Goal: Task Accomplishment & Management: Manage account settings

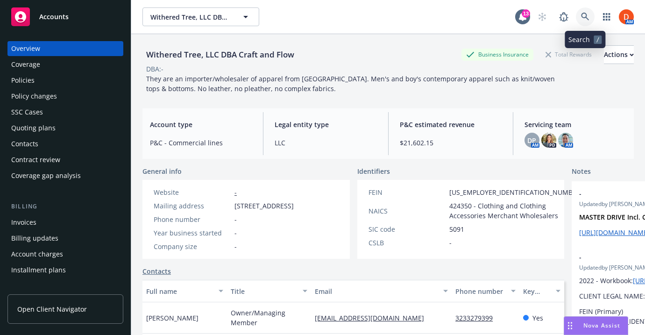
click at [586, 15] on icon at bounding box center [585, 17] width 8 height 8
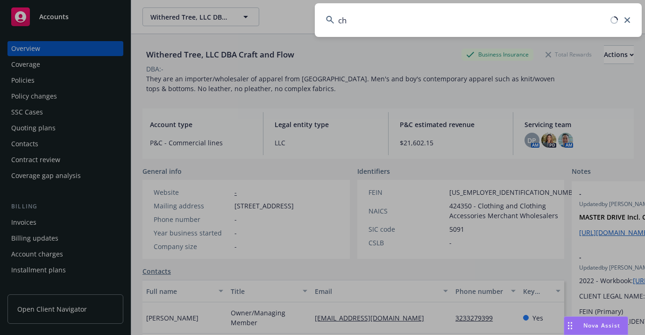
type input "c"
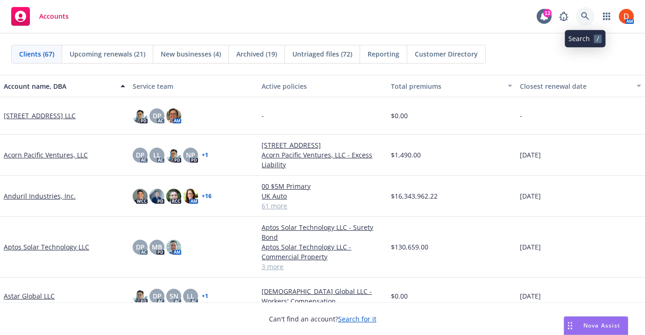
click at [588, 18] on icon at bounding box center [585, 16] width 8 height 8
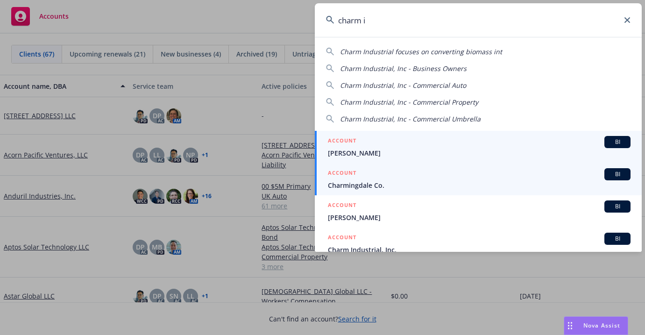
type input "charm in"
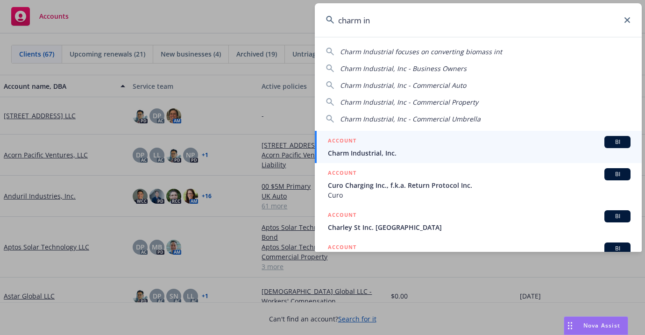
click at [380, 144] on div "ACCOUNT BI" at bounding box center [479, 142] width 303 height 12
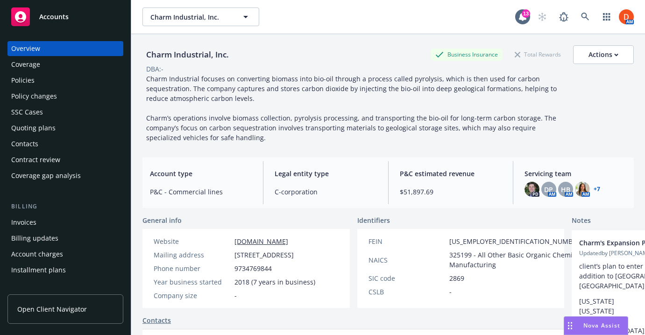
click at [57, 80] on div "Policies" at bounding box center [65, 80] width 108 height 15
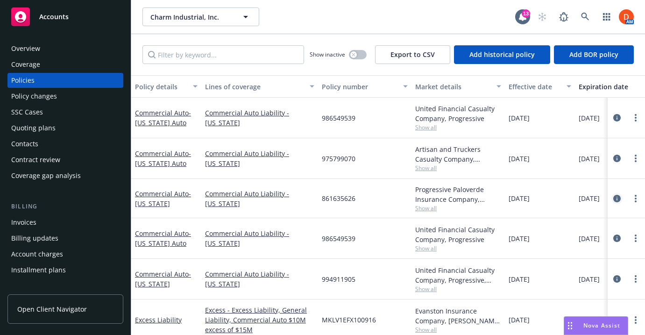
click at [618, 197] on icon "circleInformation" at bounding box center [616, 198] width 7 height 7
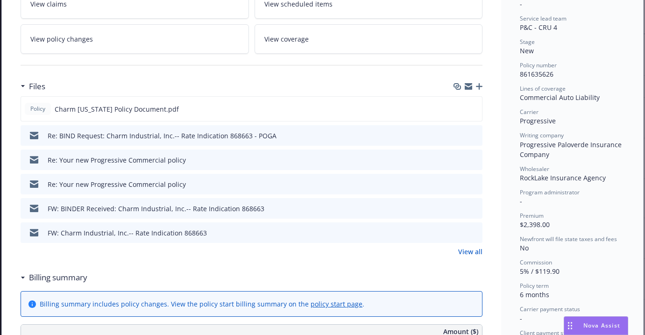
scroll to position [180, 0]
click at [475, 246] on link "View all" at bounding box center [470, 251] width 24 height 10
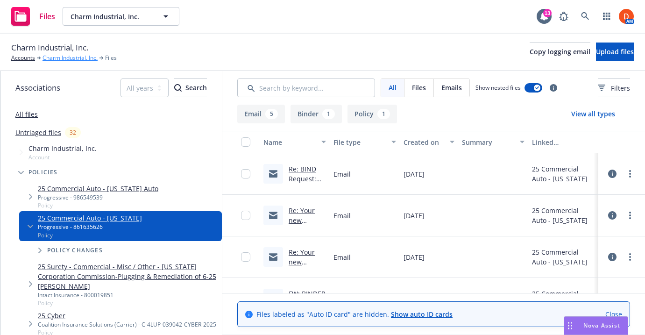
click at [85, 58] on link "Charm Industrial, Inc." at bounding box center [70, 58] width 55 height 8
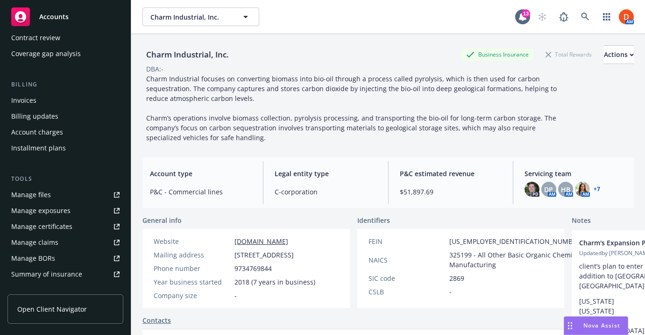
scroll to position [121, 0]
click at [81, 192] on link "Manage files" at bounding box center [65, 195] width 116 height 15
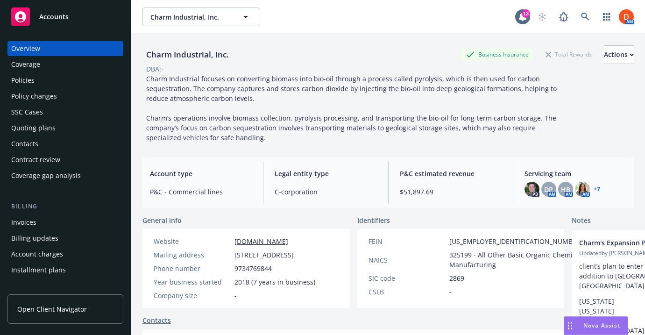
click at [75, 84] on div "Policies" at bounding box center [65, 80] width 108 height 15
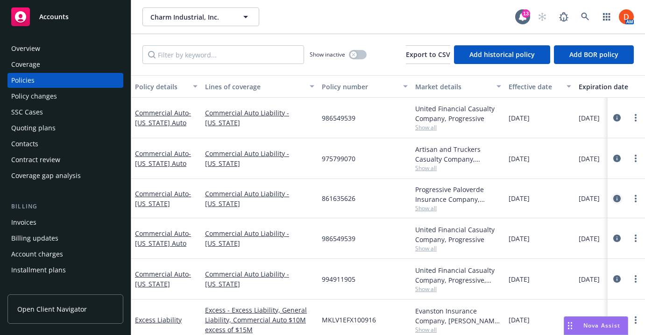
click at [617, 199] on icon "circleInformation" at bounding box center [616, 198] width 7 height 7
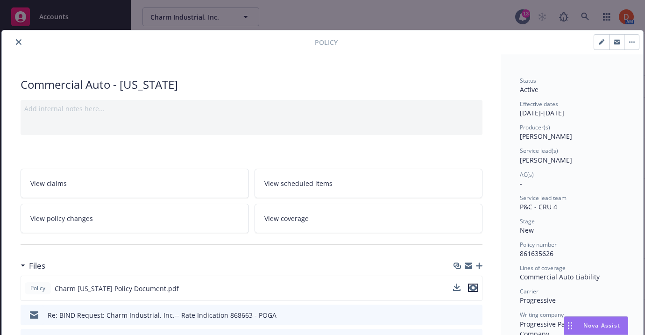
click at [477, 290] on icon "preview file" at bounding box center [473, 288] width 8 height 7
click at [456, 287] on icon "download file" at bounding box center [457, 287] width 7 height 7
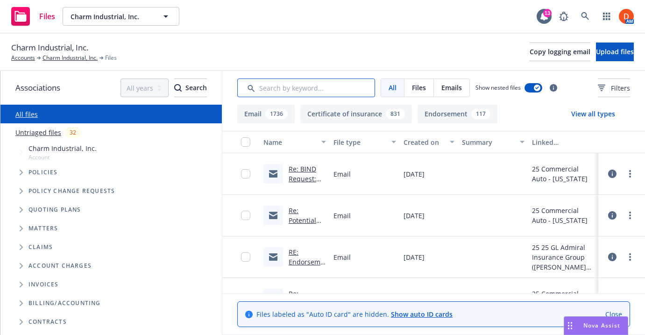
click at [322, 94] on input "Search by keyword..." at bounding box center [306, 87] width 138 height 19
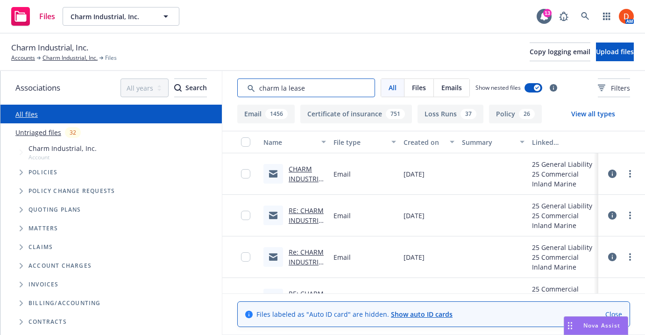
type input "charm la lease"
click at [309, 177] on link "CHARM INDUSTRIAL - Lease Review (Contract Review) Railroad Track, Opelousas, LA" at bounding box center [307, 222] width 37 height 117
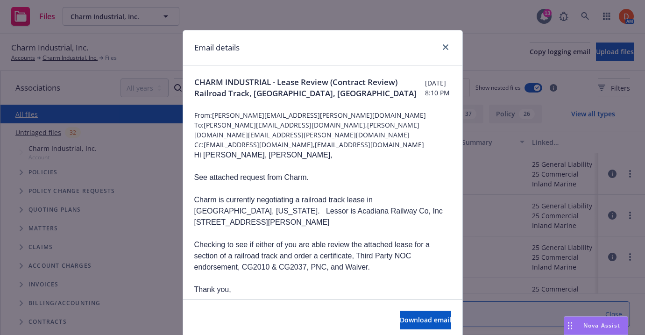
click at [300, 82] on span "CHARM INDUSTRIAL - Lease Review (Contract Review) Railroad Track, Opelousas, LA" at bounding box center [309, 88] width 231 height 22
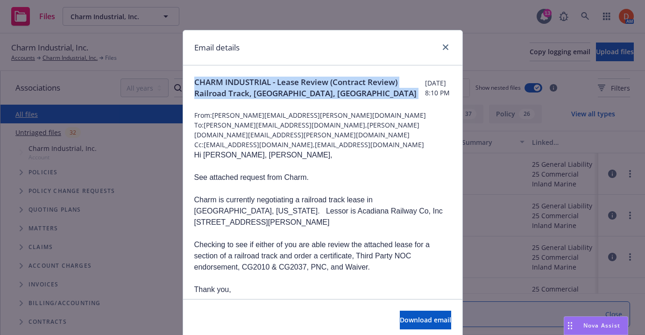
copy span "CHARM INDUSTRIAL - Lease Review (Contract Review) Railroad Track, Opelousas, LA"
click at [445, 44] on icon "close" at bounding box center [446, 47] width 6 height 6
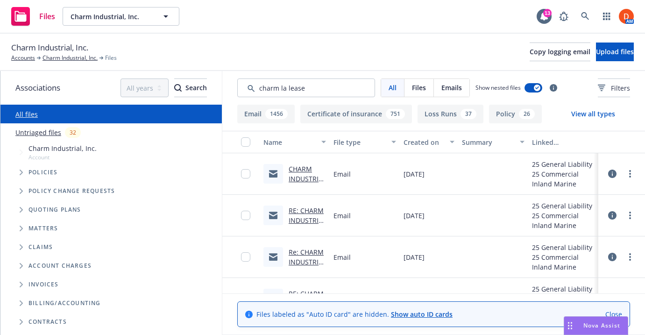
click at [309, 181] on link "CHARM INDUSTRIAL - Lease Review (Contract Review) Railroad Track, Opelousas, LA" at bounding box center [307, 222] width 37 height 117
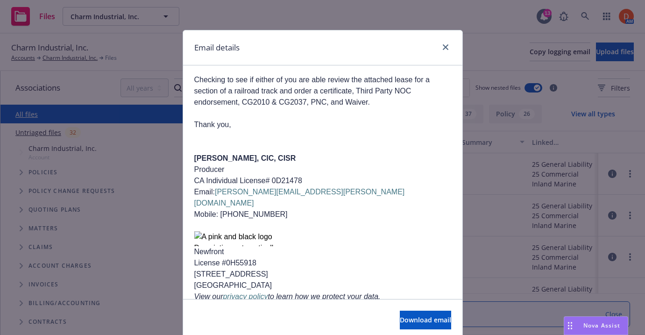
scroll to position [63, 0]
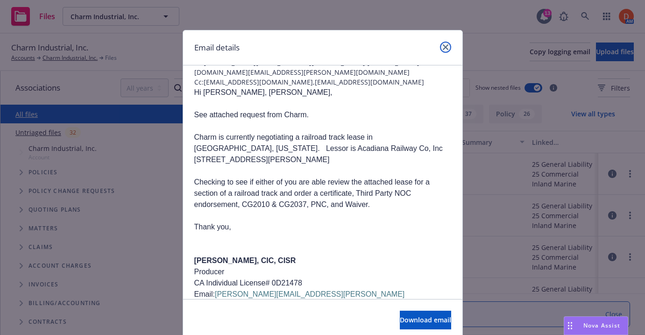
click at [447, 45] on icon "close" at bounding box center [446, 47] width 6 height 6
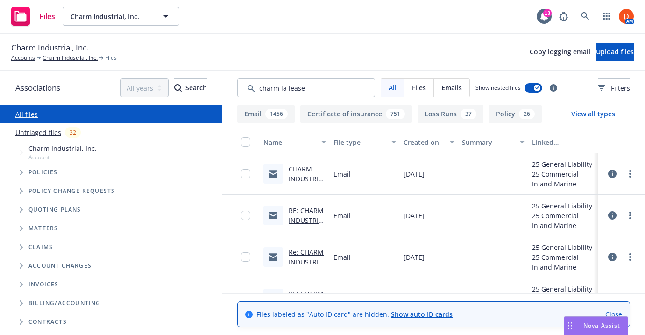
click at [312, 221] on link "RE: CHARM INDUSTRIAL - Lease Review (Contract Review) Railroad Track, Opelousas…" at bounding box center [307, 264] width 37 height 117
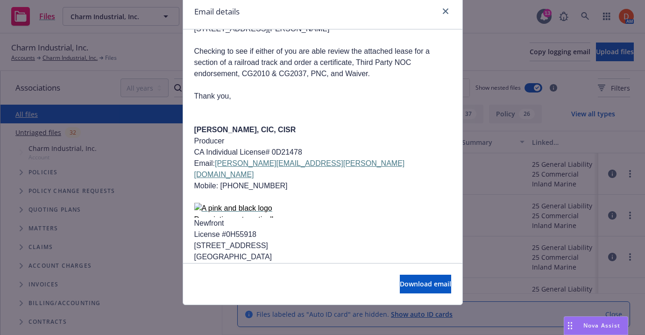
scroll to position [36, 0]
click at [448, 15] on link "close" at bounding box center [445, 11] width 11 height 11
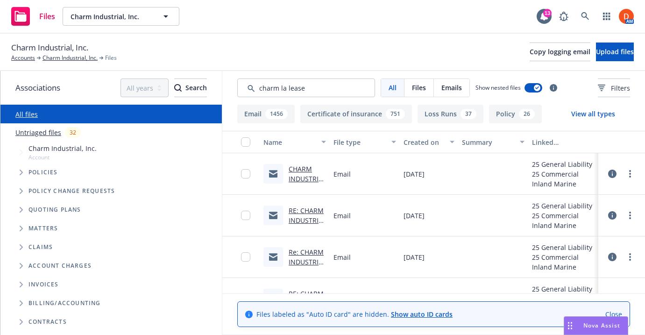
scroll to position [78, 0]
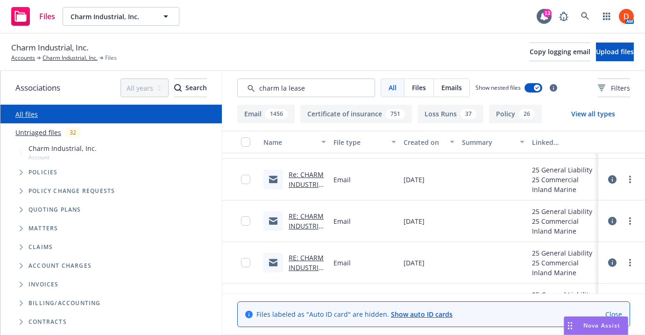
click at [309, 220] on link "RE: CHARM INDUSTRIAL - Lease Review (Contract Review) Railroad Track, Opelousas…" at bounding box center [307, 270] width 37 height 117
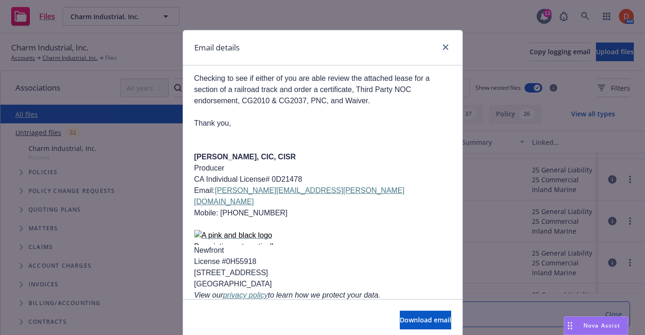
scroll to position [1107, 0]
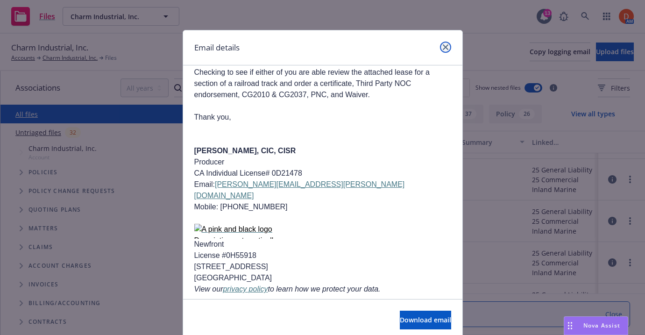
click at [449, 48] on link "close" at bounding box center [445, 47] width 11 height 11
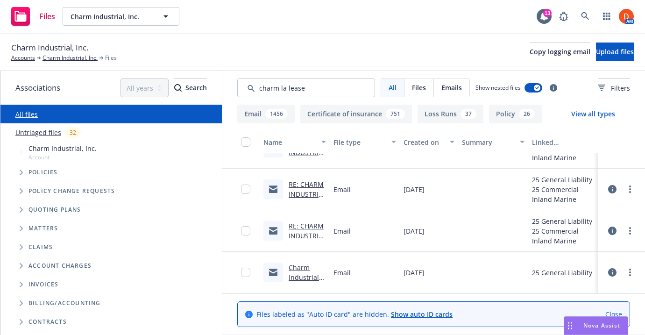
scroll to position [181, 0]
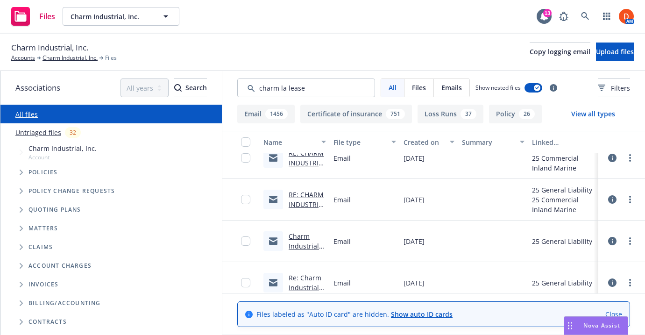
click at [313, 195] on link "RE: CHARM INDUSTRIAL - Lease Review (Contract Review) Railroad Track, Opelousas…" at bounding box center [307, 248] width 37 height 117
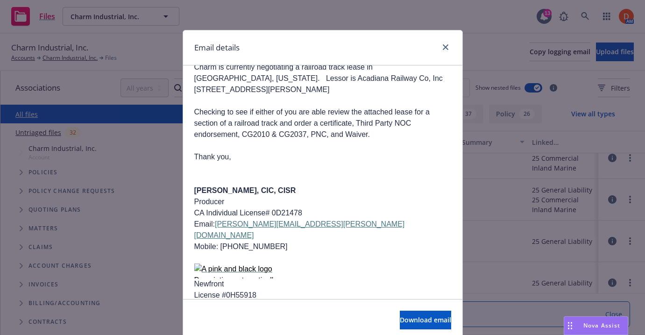
scroll to position [878, 0]
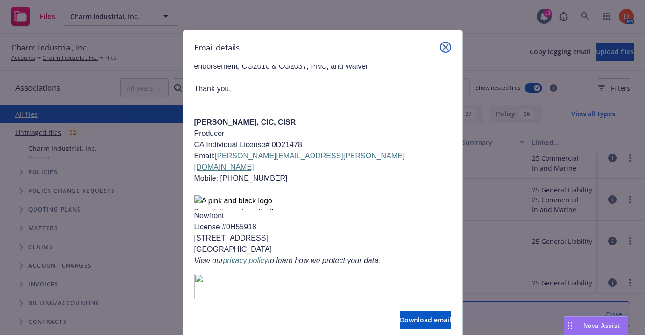
click at [450, 44] on link "close" at bounding box center [445, 47] width 11 height 11
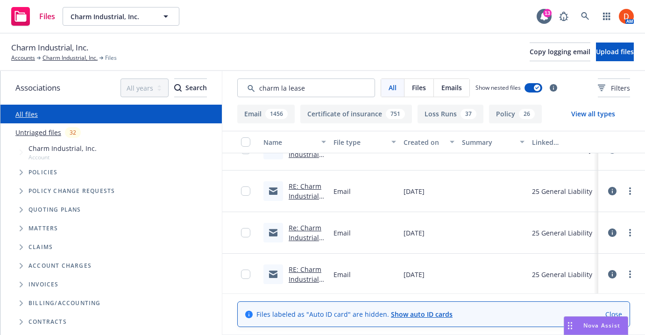
scroll to position [354, 0]
click at [304, 154] on link "Re: Charm Industrial [FEI-EIL-50382-00]-Lease Review (Railroad Track, Opelousas…" at bounding box center [307, 198] width 37 height 117
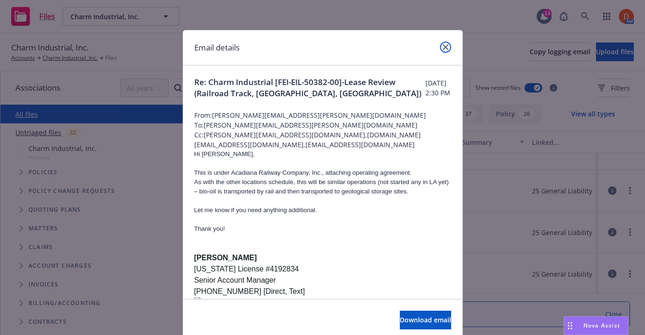
click at [450, 49] on link "close" at bounding box center [445, 47] width 11 height 11
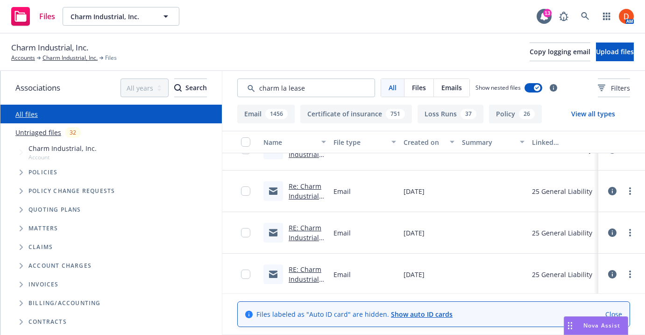
scroll to position [406, 0]
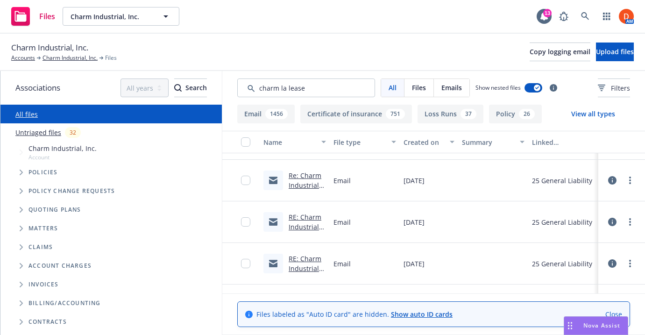
click at [300, 229] on link "RE: Charm Industrial [FEI-EIL-50382-00]-Lease Review (Railroad Track, Opelousas…" at bounding box center [307, 271] width 37 height 117
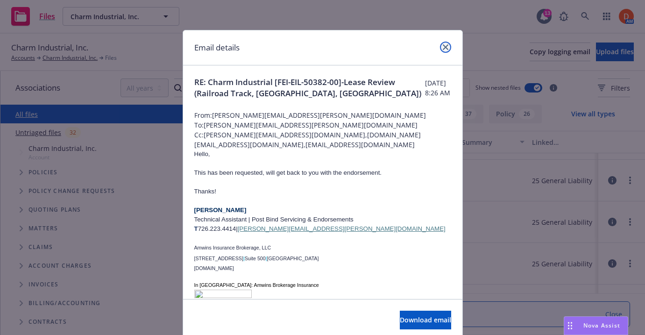
click at [448, 49] on icon "close" at bounding box center [446, 47] width 6 height 6
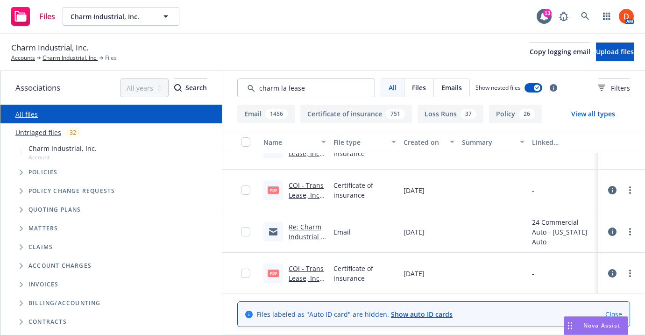
scroll to position [809, 0]
click at [311, 236] on link "Re: Charm Industrial - - Transwest Trailer Lease - DORSEY TRAILERS" at bounding box center [307, 260] width 36 height 78
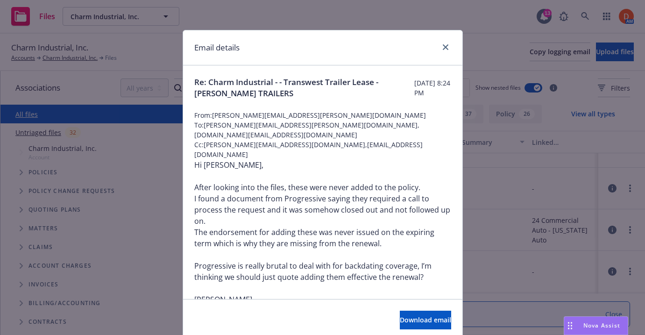
click at [444, 53] on div at bounding box center [443, 48] width 15 height 12
click at [444, 51] on link "close" at bounding box center [445, 47] width 11 height 11
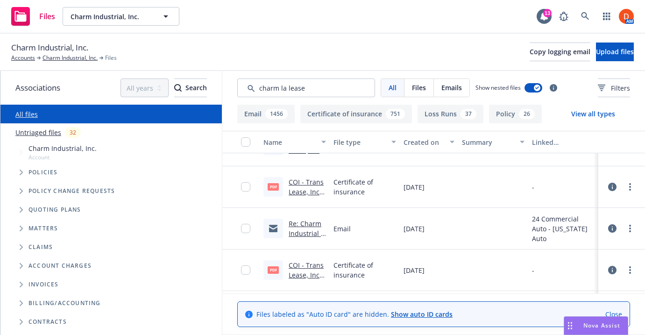
scroll to position [1058, 0]
click at [313, 237] on div "Re: Charm Industrial - - Transwest Trailer Lease - DORSEY TRAILERS" at bounding box center [295, 228] width 70 height 42
click at [312, 231] on link "Re: Charm Industrial - - Transwest Trailer Lease - DORSEY TRAILERS" at bounding box center [307, 257] width 36 height 78
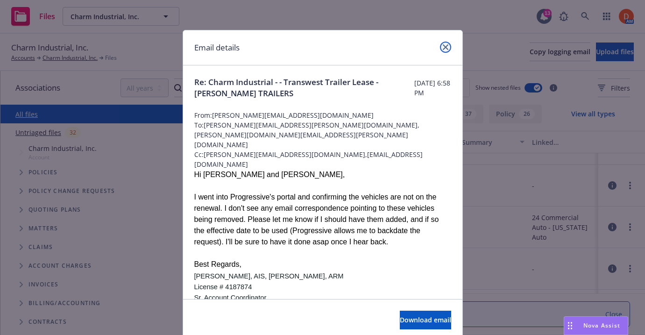
click at [443, 44] on icon "close" at bounding box center [446, 47] width 6 height 6
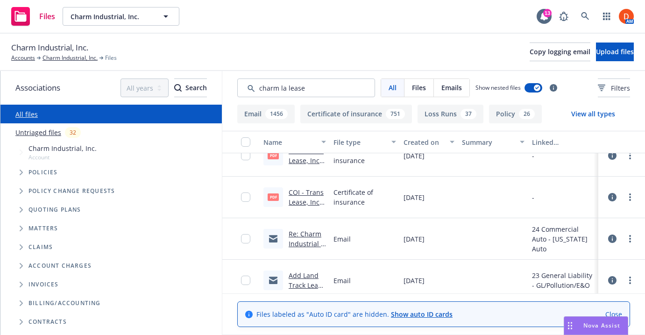
scroll to position [1177, 0]
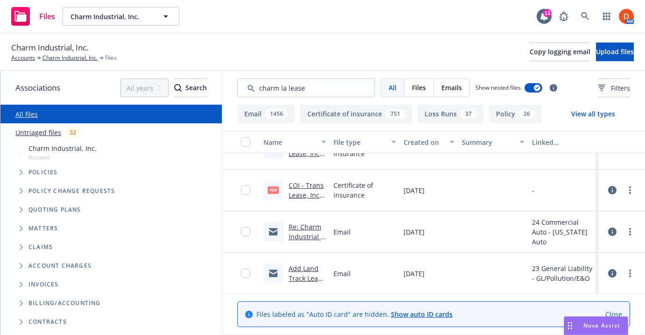
click at [297, 241] on div "Re: Charm Industrial - - Transwest Trailer Lease - DORSEY TRAILERS" at bounding box center [307, 232] width 37 height 20
click at [297, 237] on link "Re: Charm Industrial - - Transwest Trailer Lease - DORSEY TRAILERS" at bounding box center [307, 261] width 36 height 78
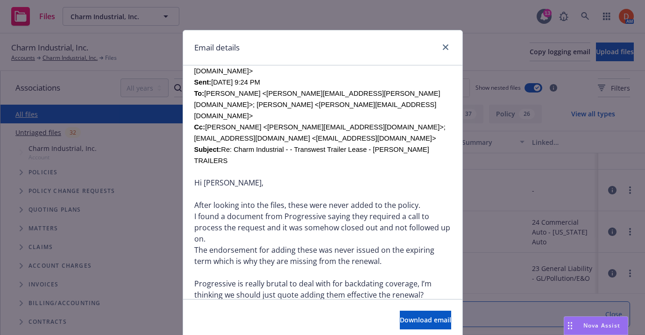
scroll to position [359, 0]
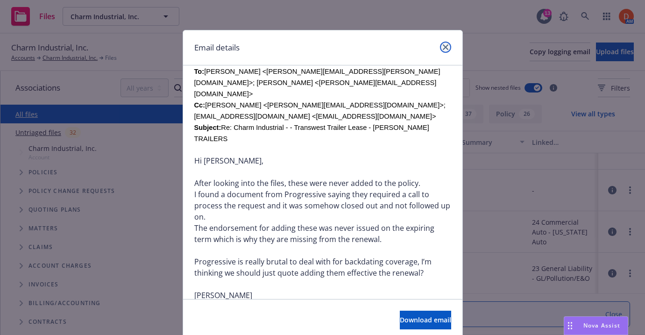
click at [445, 43] on link "close" at bounding box center [445, 47] width 11 height 11
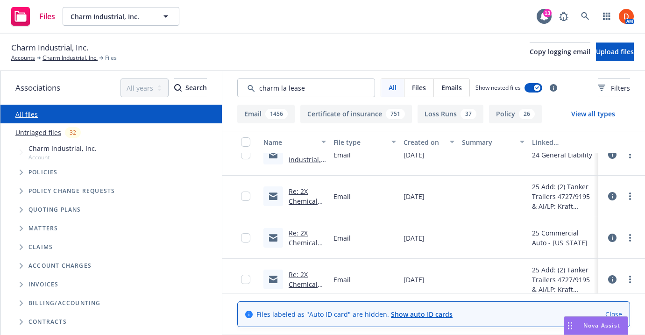
scroll to position [1943, 0]
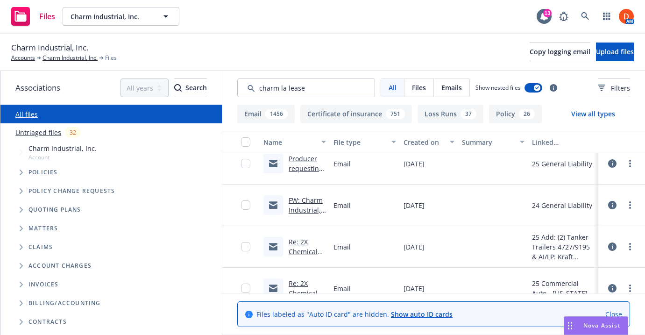
click at [309, 171] on link "Producer requesting UW to advise on pre-lease activities conducted by Charm" at bounding box center [307, 202] width 36 height 97
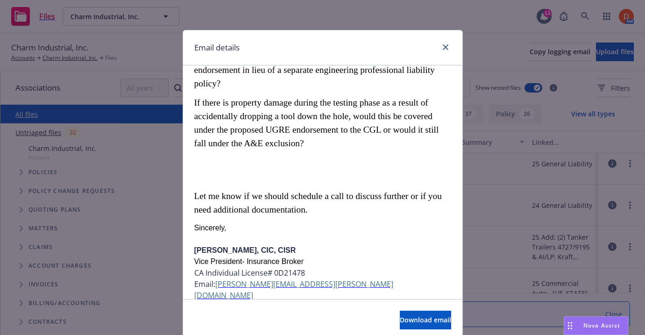
scroll to position [919, 0]
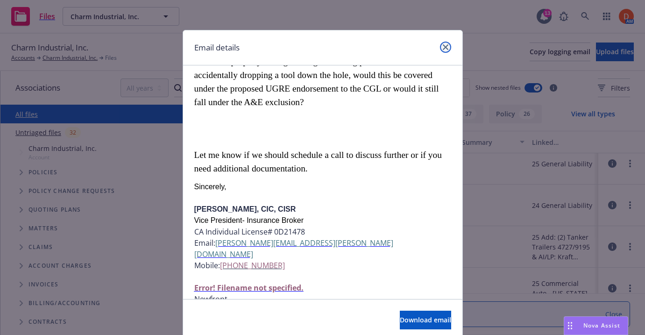
click at [444, 46] on icon "close" at bounding box center [446, 47] width 6 height 6
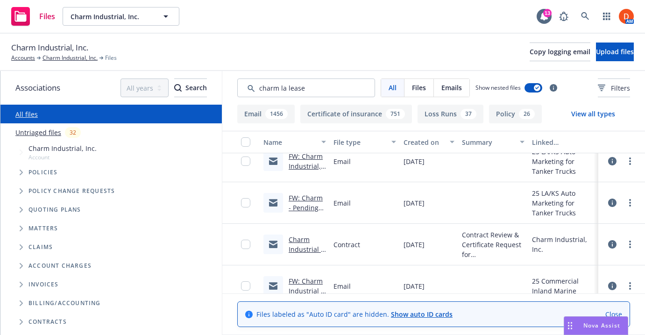
scroll to position [2565, 0]
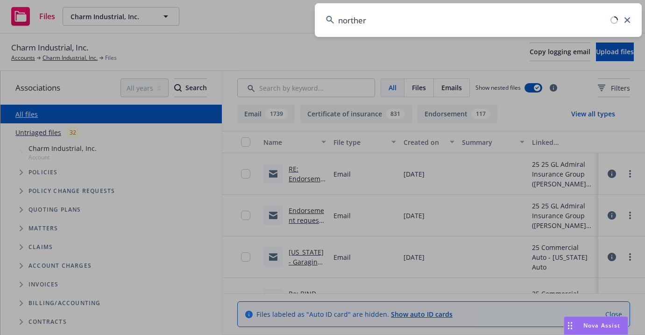
type input "northern"
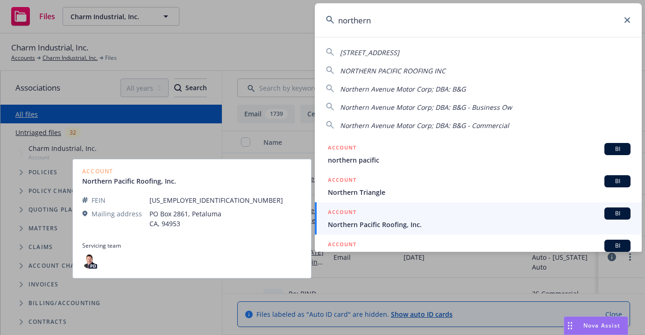
click at [442, 228] on span "Northern Pacific Roofing, Inc." at bounding box center [479, 225] width 303 height 10
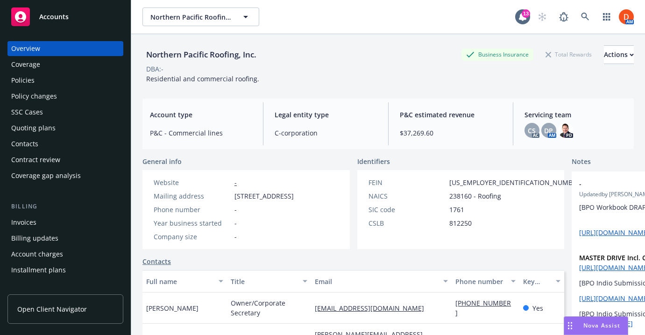
click at [85, 83] on div "Policies" at bounding box center [65, 80] width 108 height 15
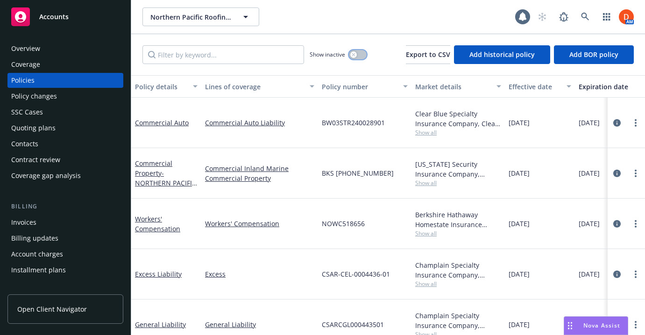
click at [359, 51] on button "button" at bounding box center [358, 54] width 18 height 9
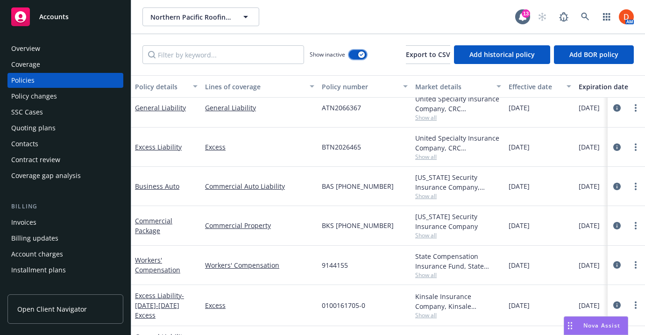
scroll to position [19, 0]
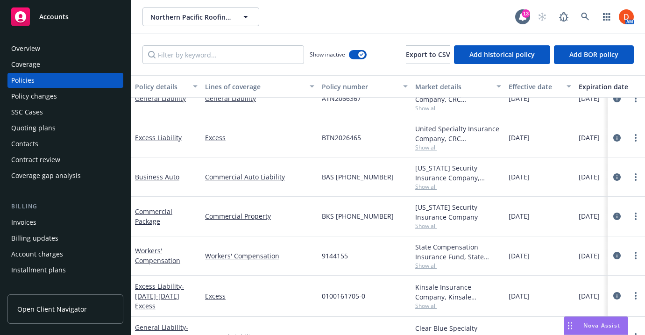
click at [425, 185] on span "Show all" at bounding box center [458, 187] width 86 height 8
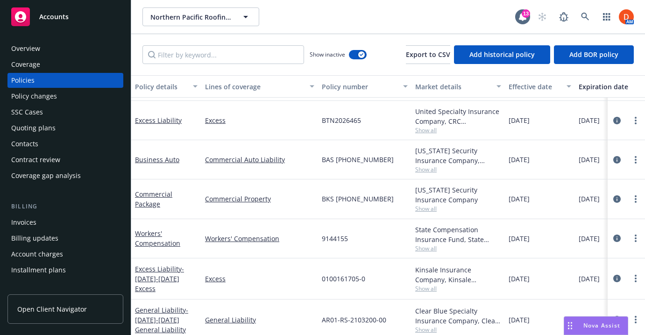
scroll to position [31, 0]
